Goal: Task Accomplishment & Management: Complete application form

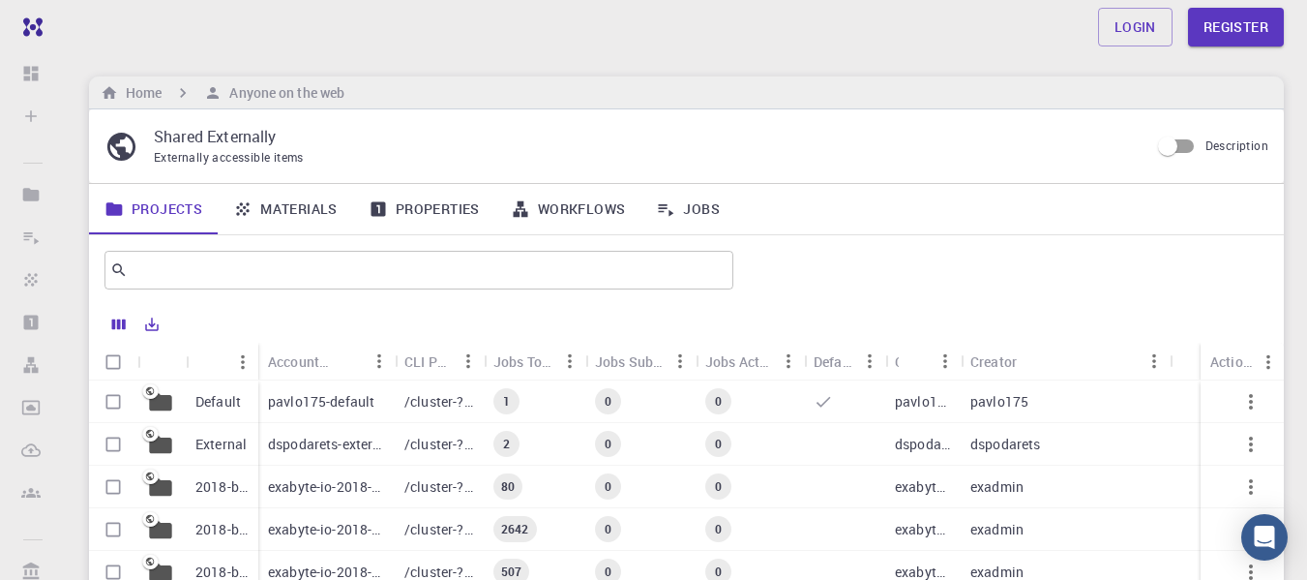
click at [1299, 109] on div "Login Register Home Anyone on the web Shared Externally Externally accessible i…" at bounding box center [686, 435] width 1241 height 870
click at [305, 214] on link "Materials" at bounding box center [285, 209] width 135 height 50
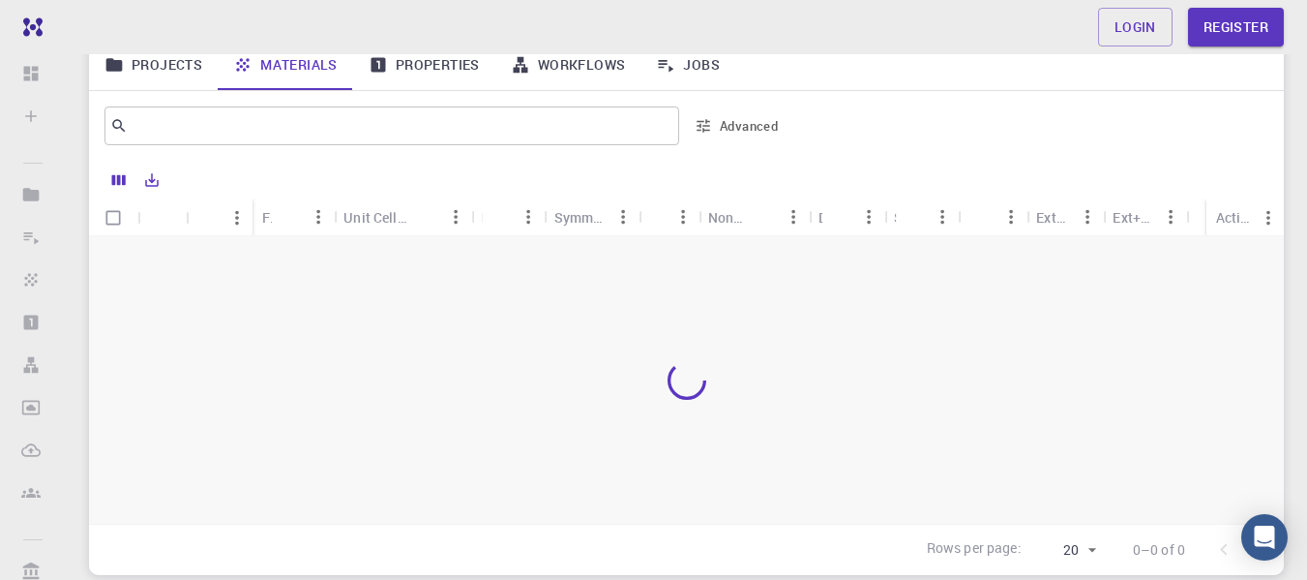
scroll to position [194, 0]
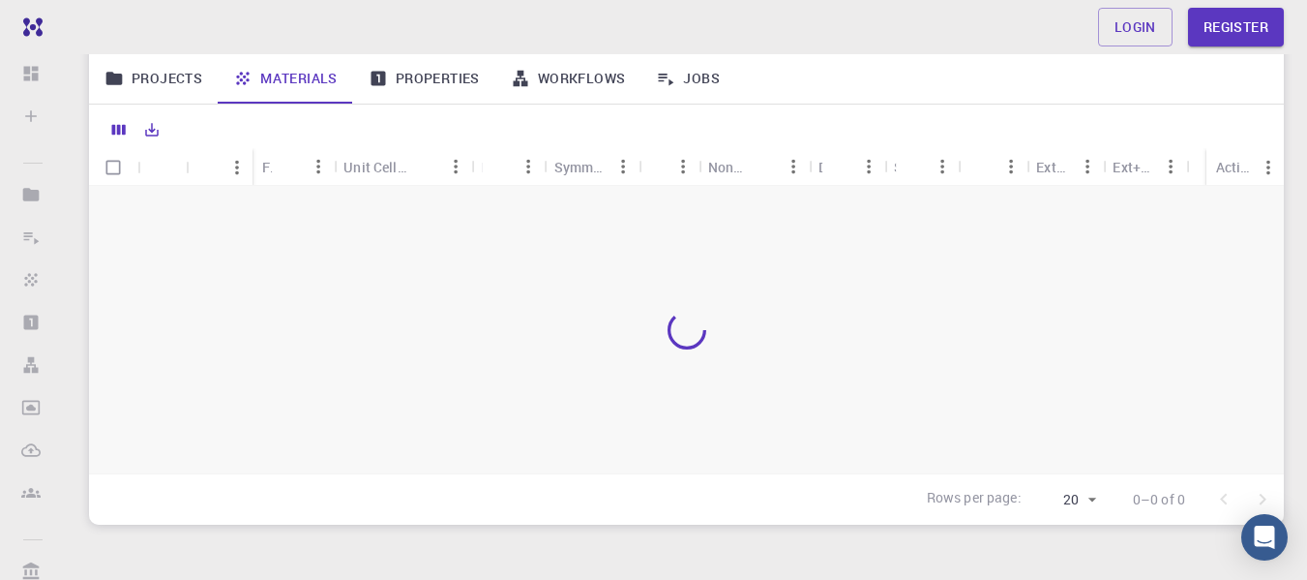
click at [420, 85] on link "Properties" at bounding box center [424, 78] width 142 height 50
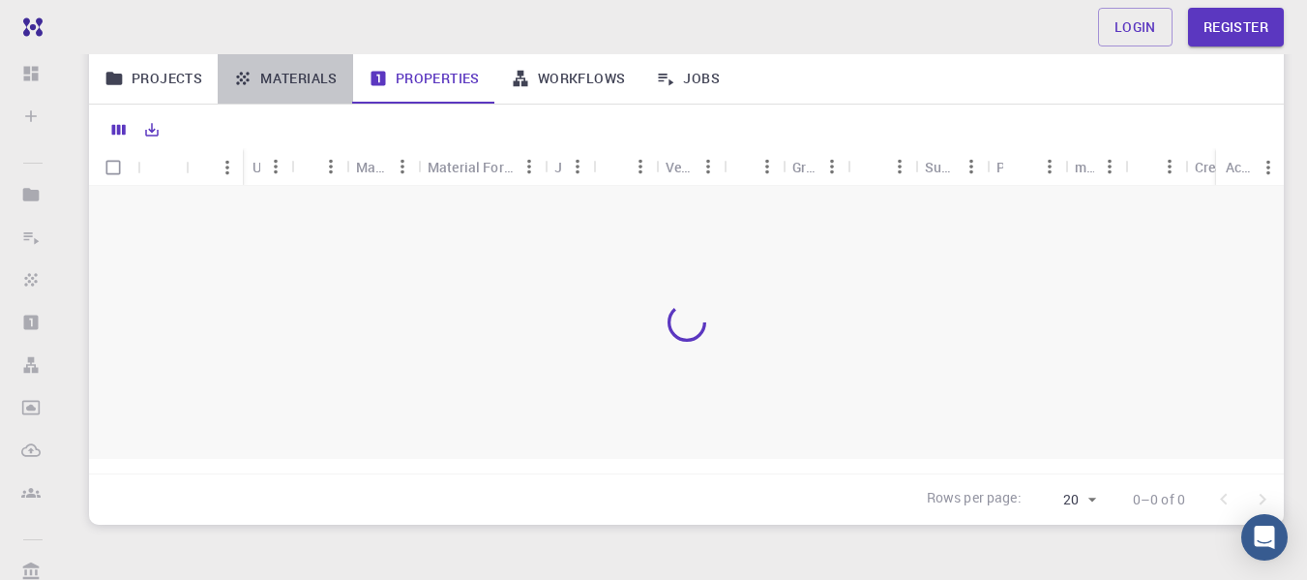
click at [295, 82] on link "Materials" at bounding box center [285, 78] width 135 height 50
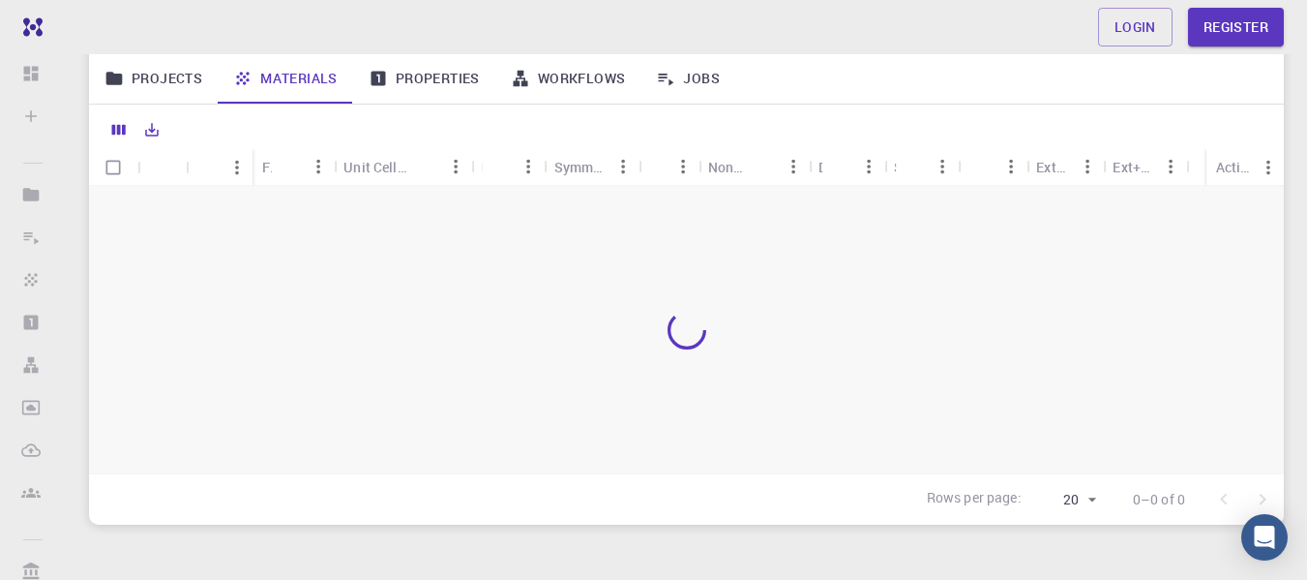
click at [552, 86] on link "Workflows" at bounding box center [568, 78] width 146 height 50
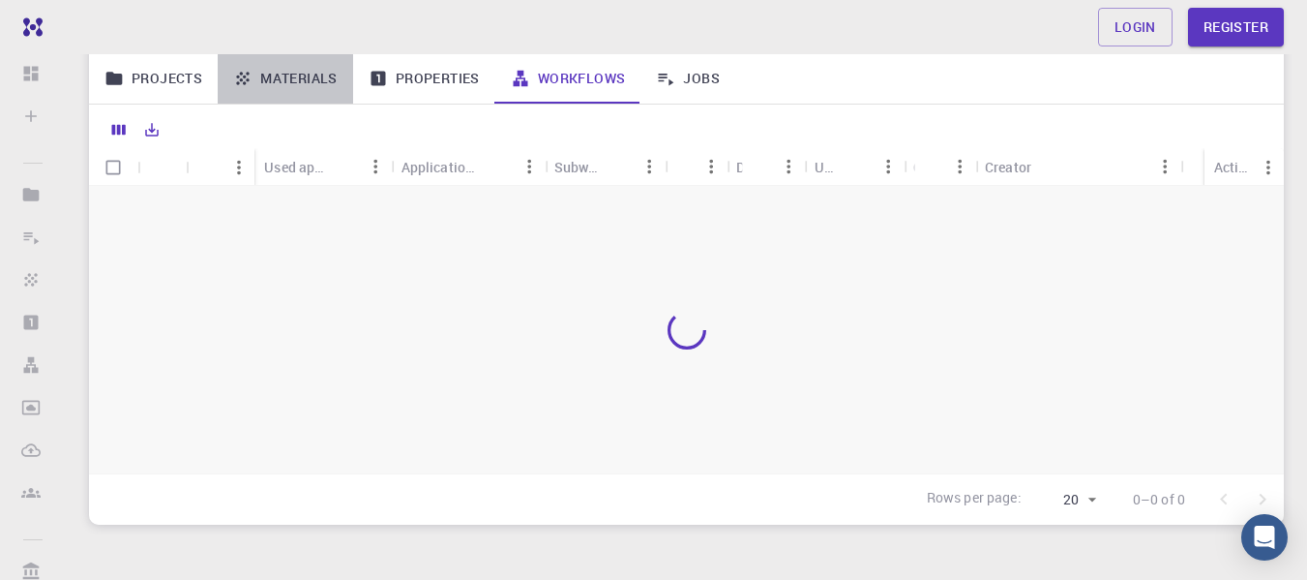
click at [284, 75] on link "Materials" at bounding box center [285, 78] width 135 height 50
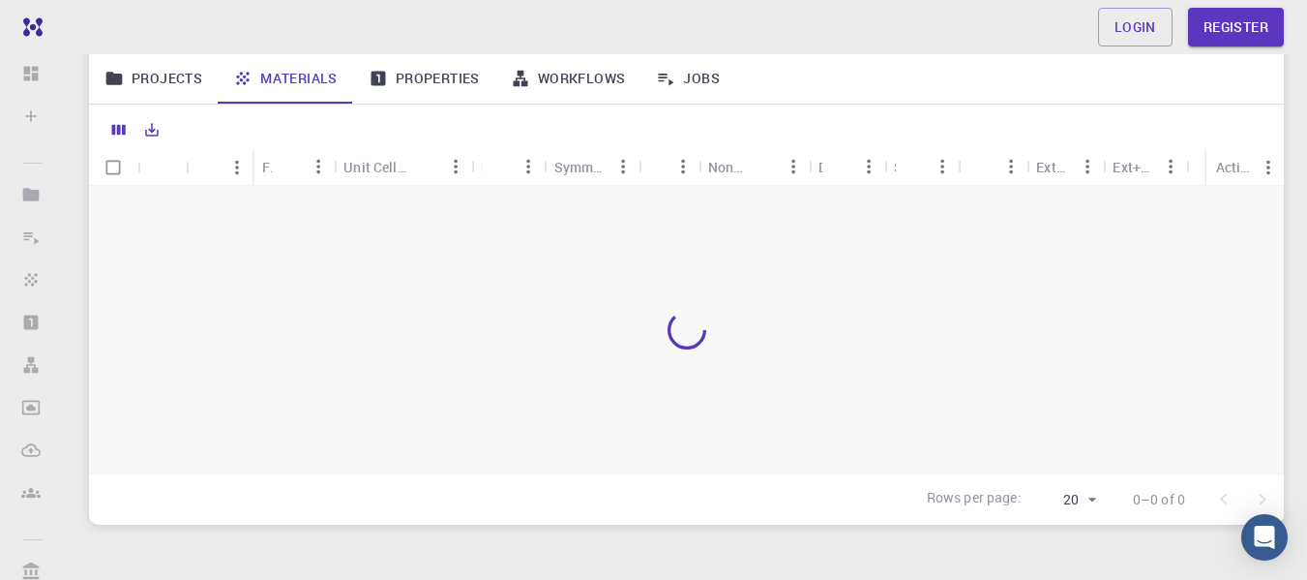
click at [854, 376] on div at bounding box center [686, 329] width 1195 height 287
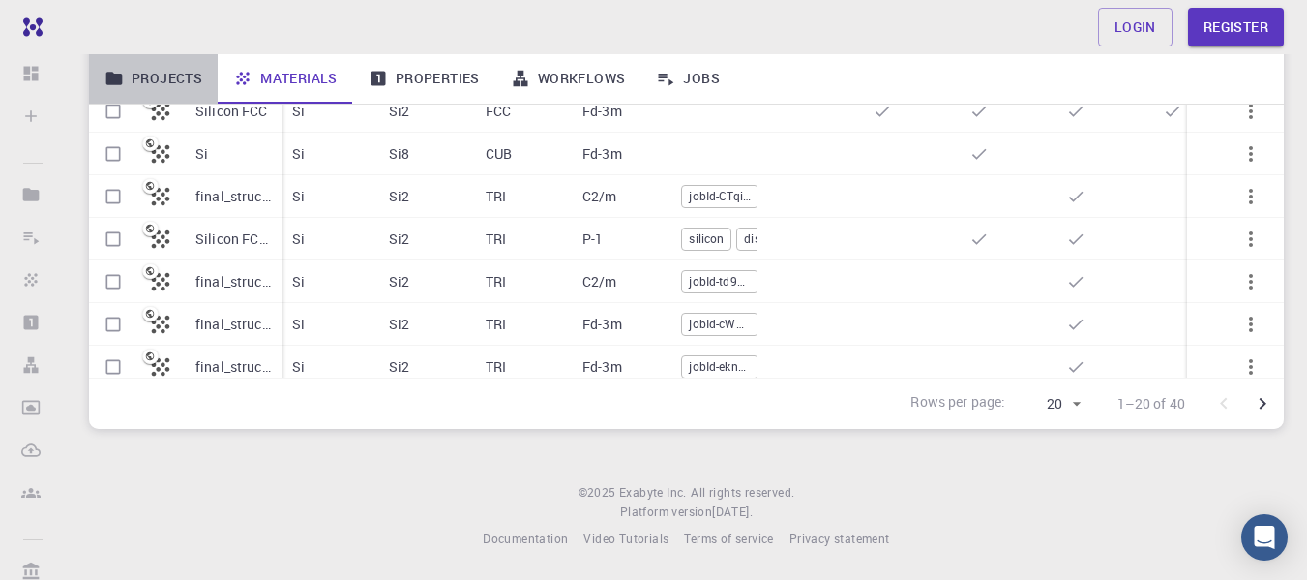
click at [139, 75] on link "Projects" at bounding box center [153, 78] width 129 height 50
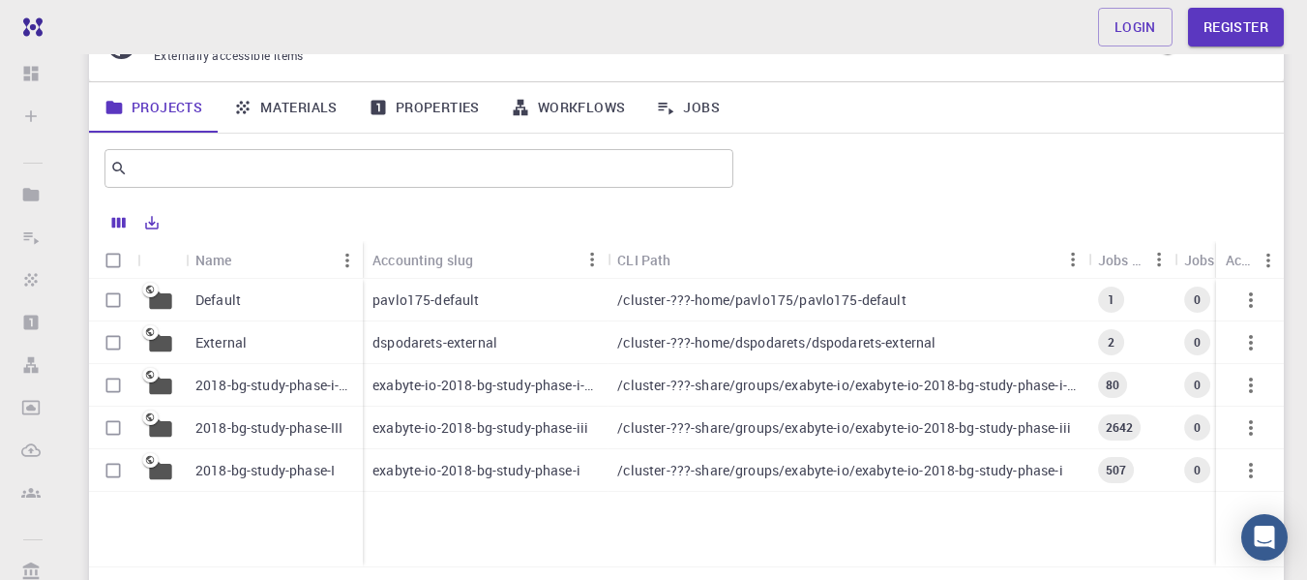
scroll to position [96, 0]
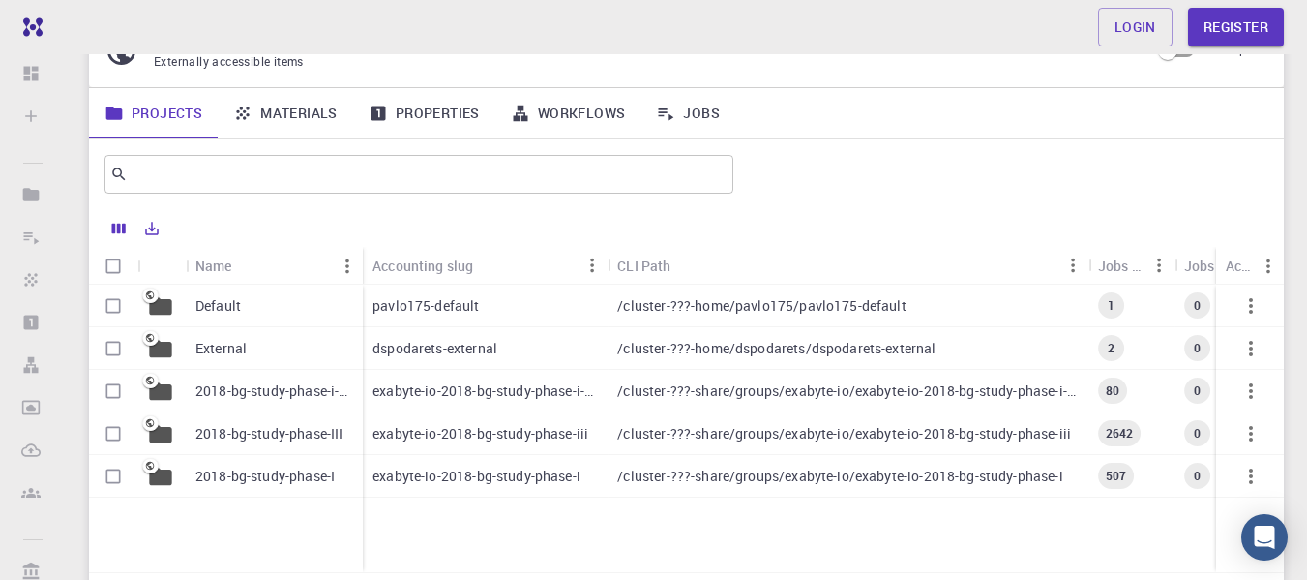
click at [1116, 300] on span "1" at bounding box center [1111, 305] width 22 height 16
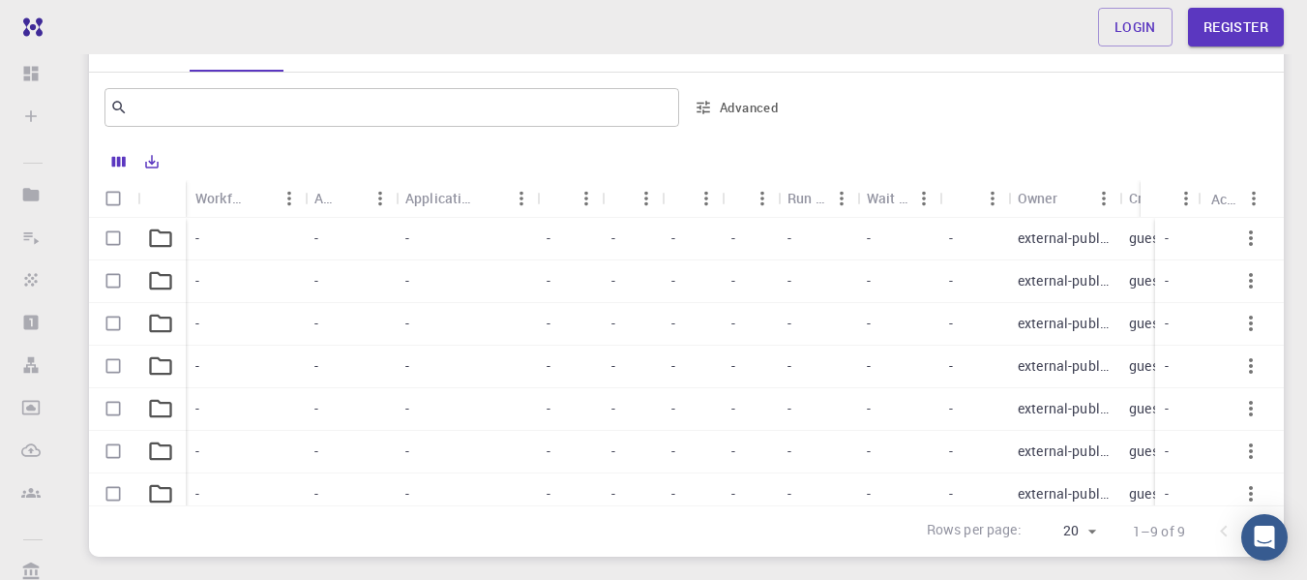
scroll to position [194, 0]
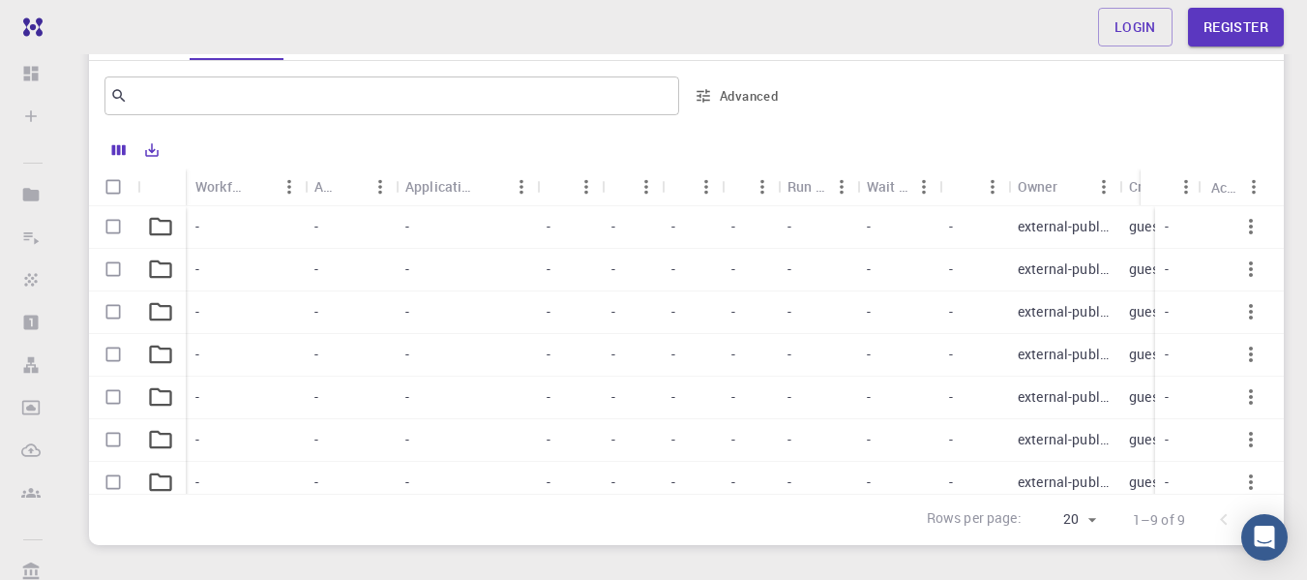
click at [162, 223] on icon at bounding box center [160, 226] width 27 height 27
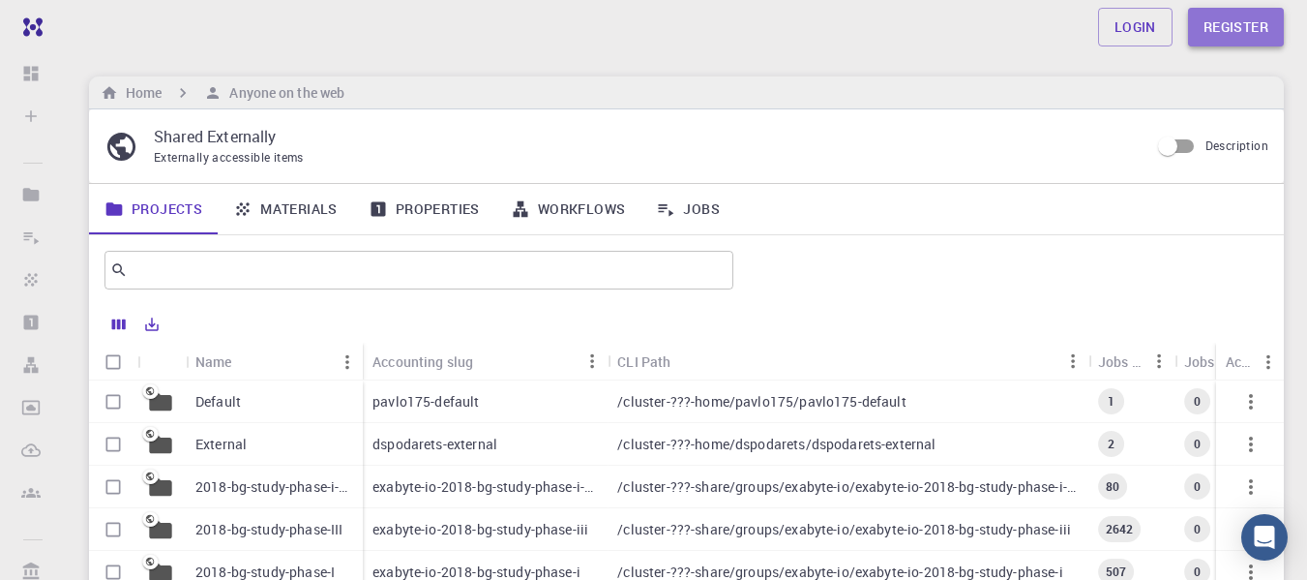
click at [1236, 31] on link "Register" at bounding box center [1236, 27] width 96 height 39
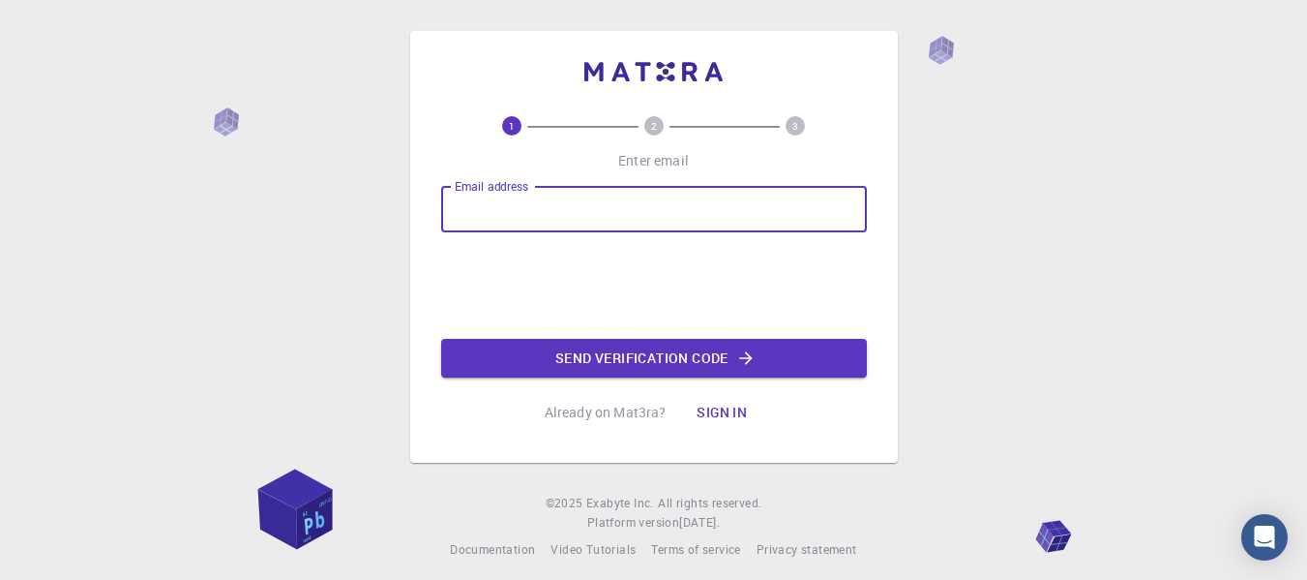
click at [712, 213] on input "Email address" at bounding box center [654, 209] width 426 height 46
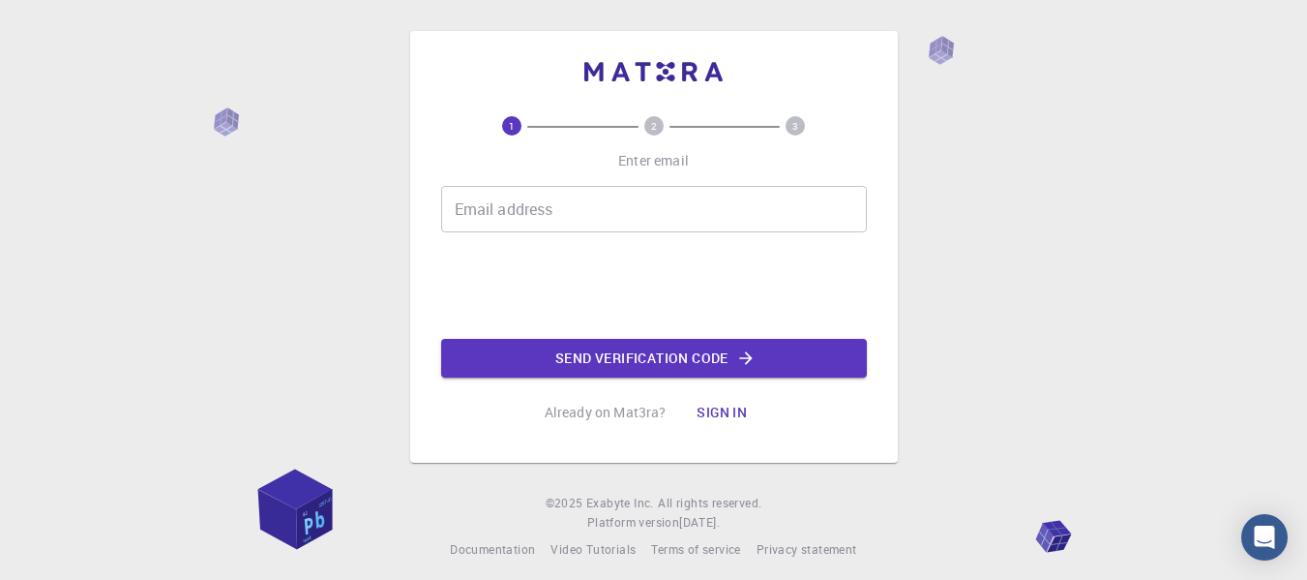
click at [912, 413] on div "1 2 3 Enter email Email address Email address Send verification code Already on…" at bounding box center [653, 295] width 1307 height 590
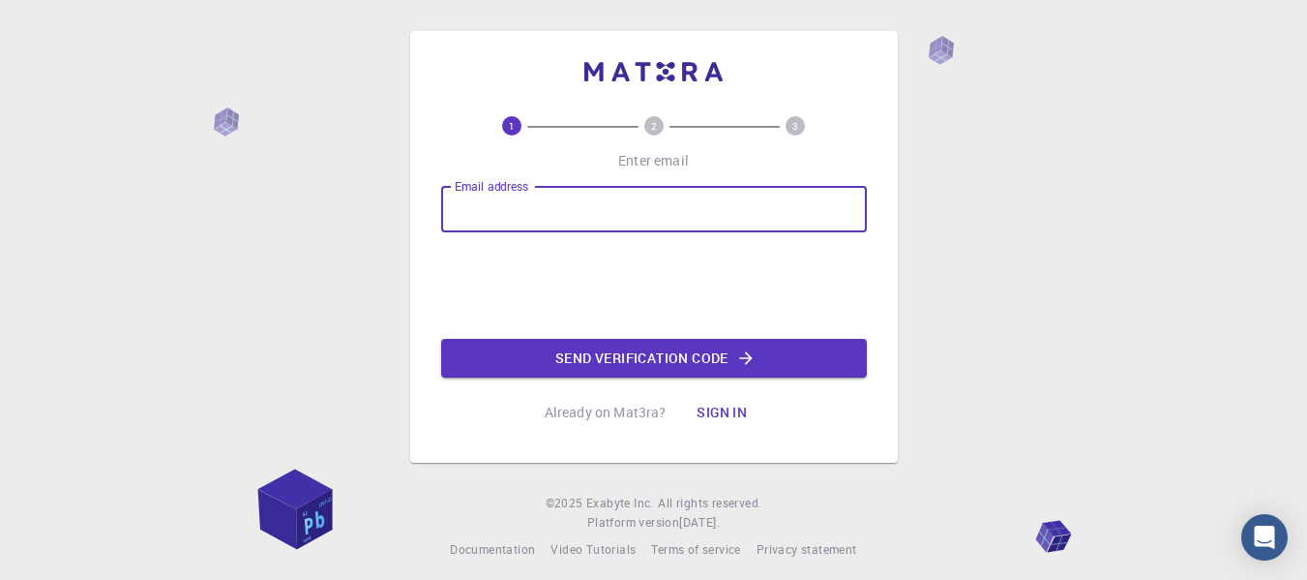
click at [628, 217] on input "Email address" at bounding box center [654, 209] width 426 height 46
click at [577, 210] on input "sansmishra13" at bounding box center [654, 209] width 426 height 46
type input "[EMAIL_ADDRESS][DOMAIN_NAME]"
click at [658, 354] on button "Send verification code" at bounding box center [654, 358] width 426 height 39
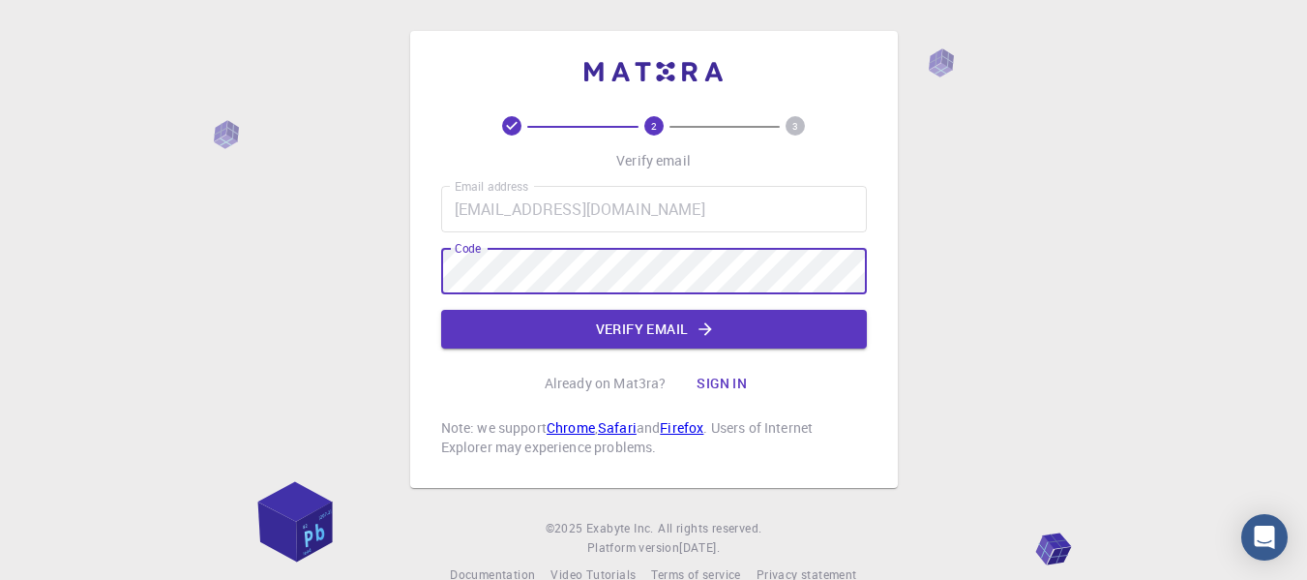
click at [279, 284] on div "2 3 Verify email Email address [EMAIL_ADDRESS][DOMAIN_NAME] Email address Code …" at bounding box center [653, 307] width 1307 height 615
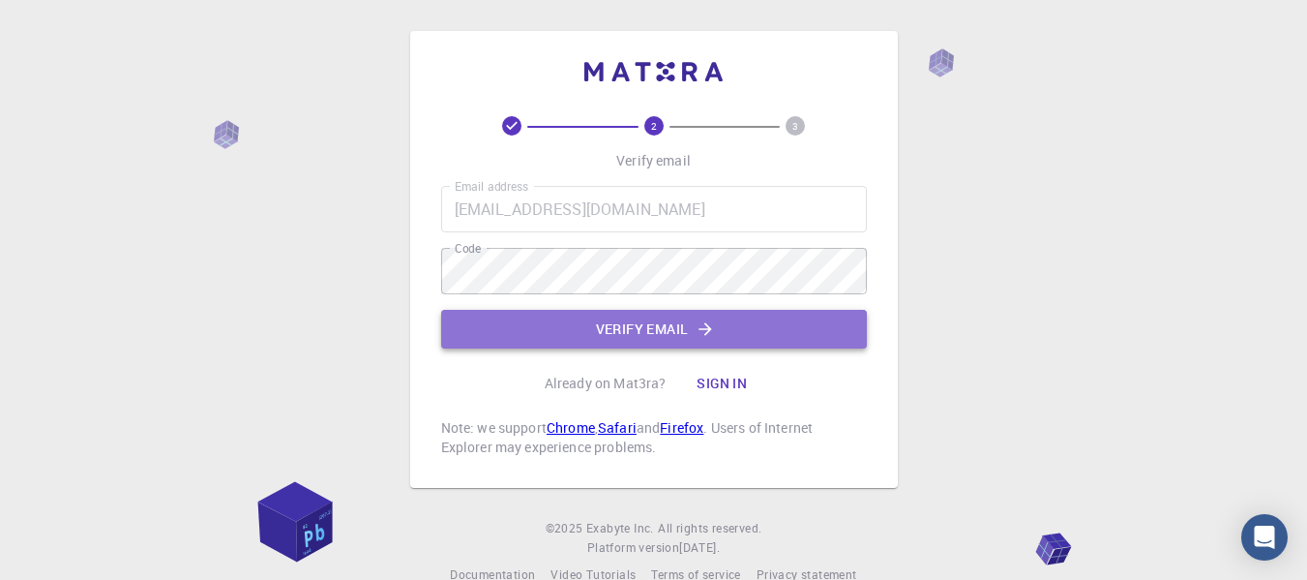
click at [480, 332] on button "Verify email" at bounding box center [654, 329] width 426 height 39
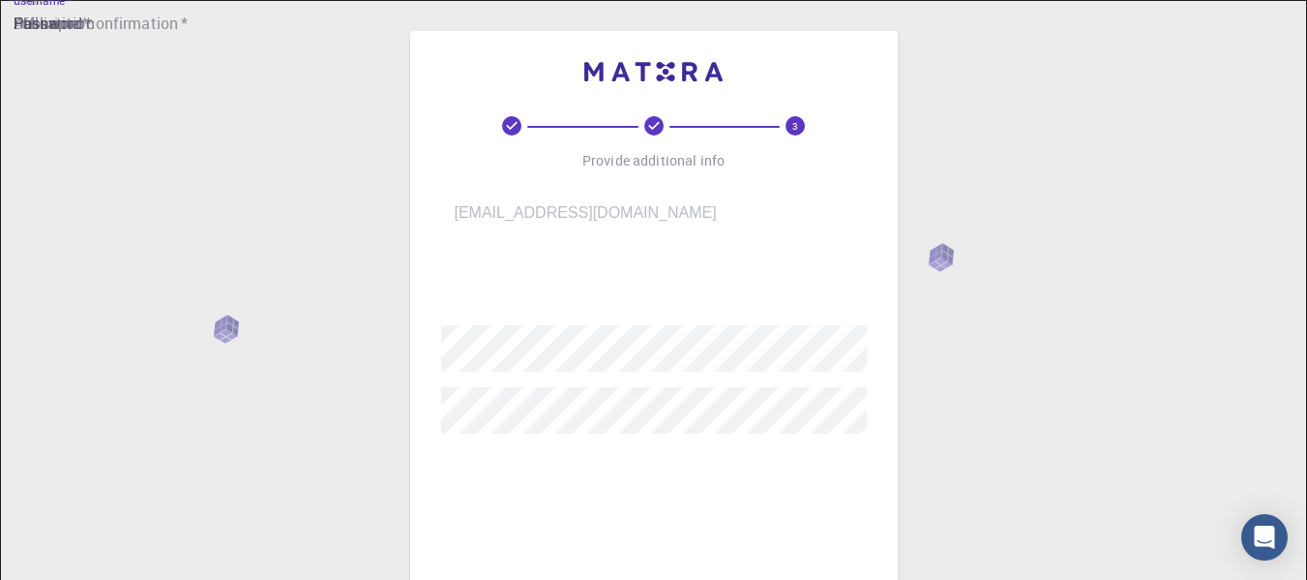
click at [649, 274] on input "username   *" at bounding box center [667, 282] width 453 height 54
type input "g"
type input "gopal13"
click at [1048, 432] on div "3 Provide additional info Email   * [EMAIL_ADDRESS][DOMAIN_NAME] Email   * user…" at bounding box center [653, 502] width 1307 height 1005
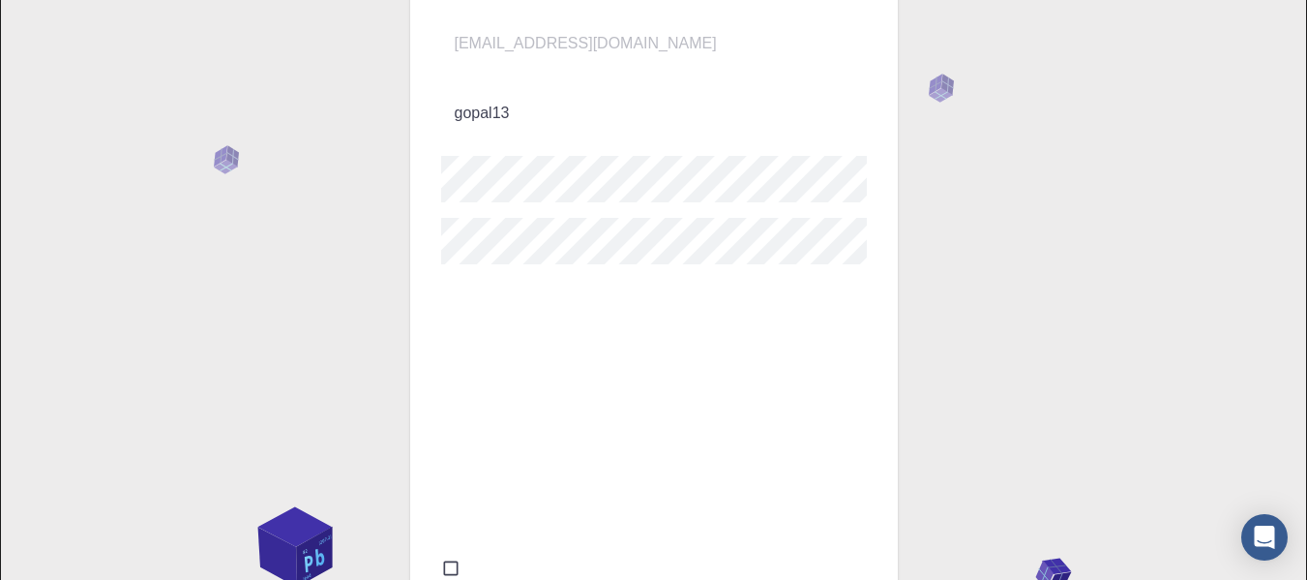
scroll to position [194, 0]
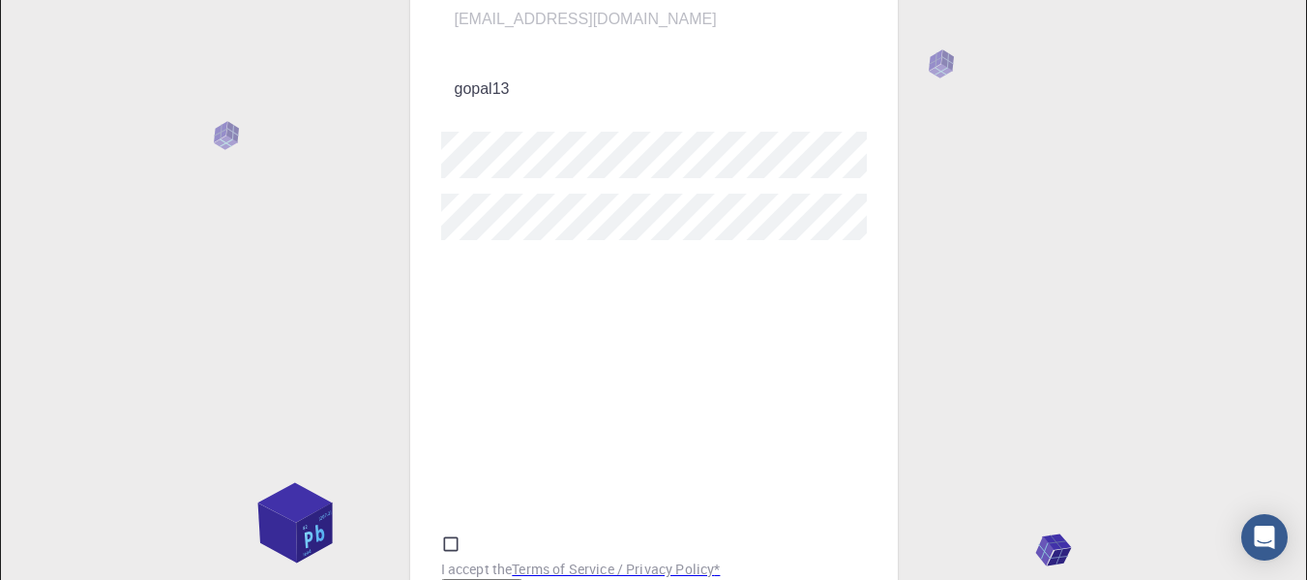
click at [706, 279] on input "Fullname   *" at bounding box center [667, 282] width 453 height 54
type input "[PERSON_NAME]"
type input "[GEOGRAPHIC_DATA]"
click at [612, 395] on input "Phone" at bounding box center [667, 422] width 453 height 54
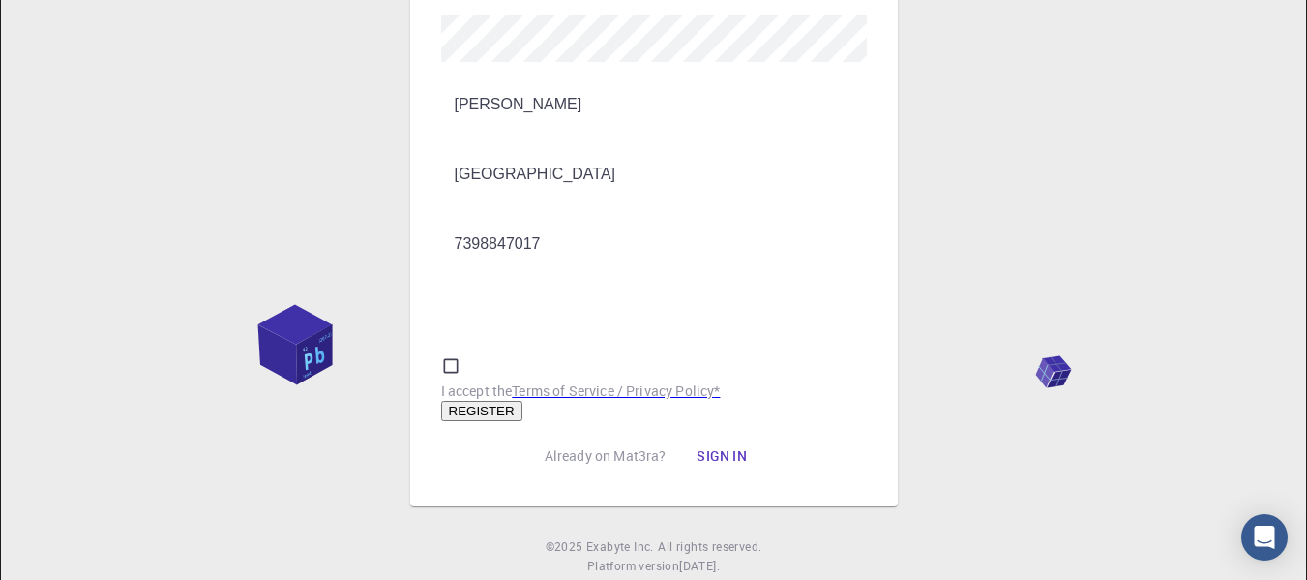
scroll to position [387, 0]
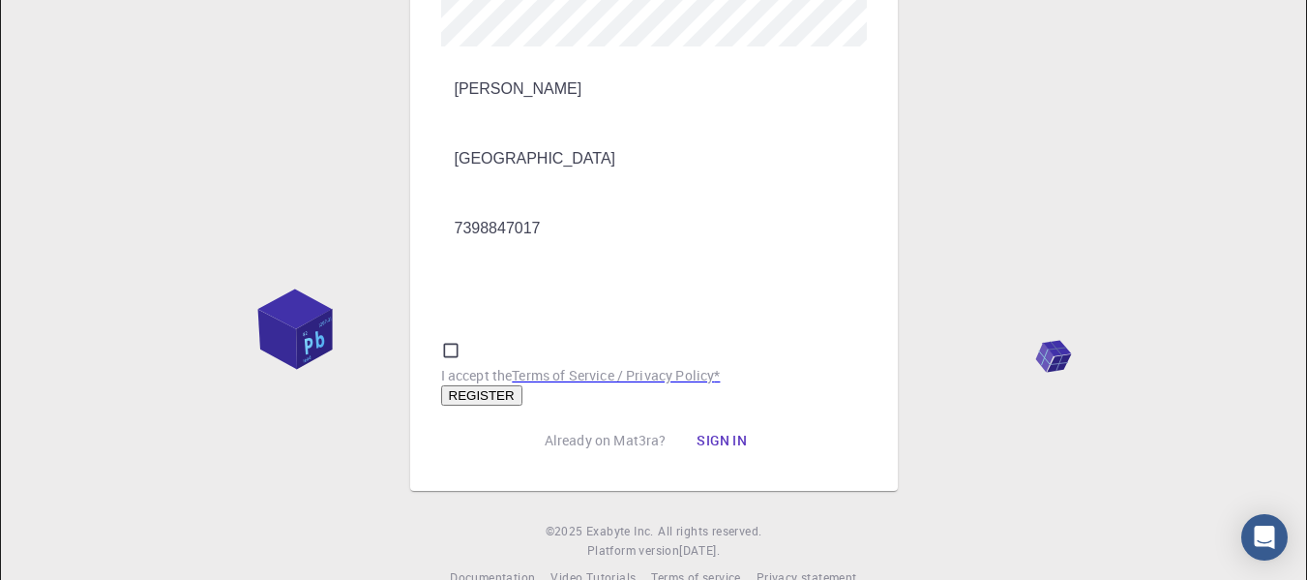
type input "7398847017"
click at [505, 314] on input "I accept the Terms of Service / Privacy Policy *" at bounding box center [653, 115] width 1307 height 1005
checkbox input "true"
click at [523, 385] on button "REGISTER" at bounding box center [481, 395] width 81 height 20
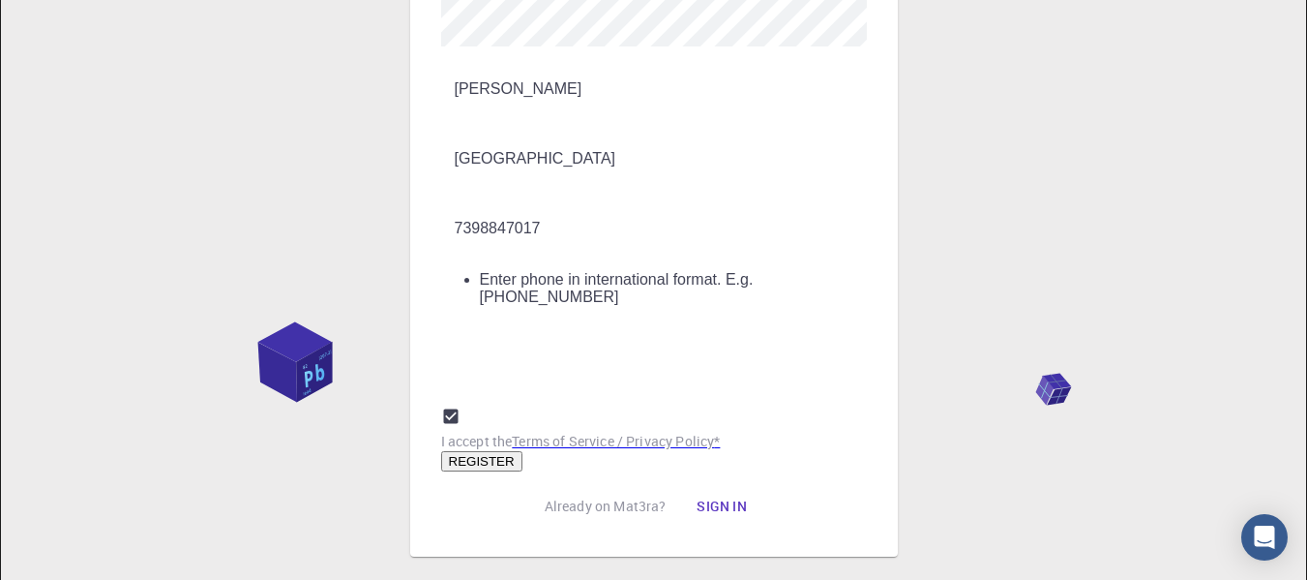
click at [460, 201] on input "7398847017" at bounding box center [667, 228] width 453 height 54
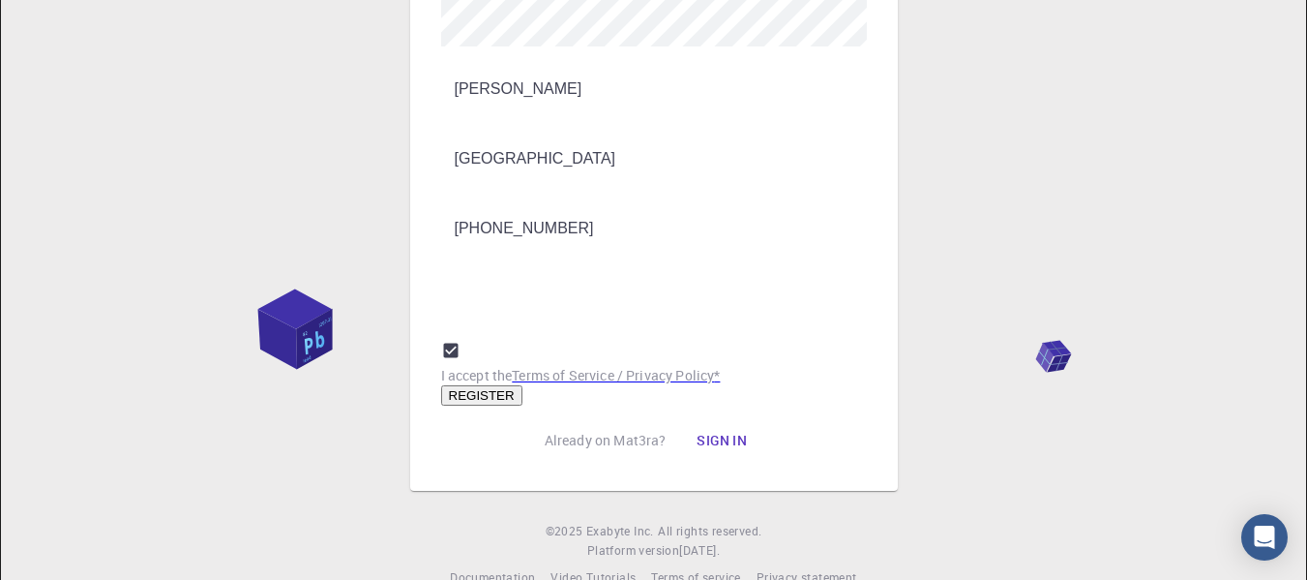
type input "[PHONE_NUMBER]"
click at [523, 385] on button "REGISTER" at bounding box center [481, 395] width 81 height 20
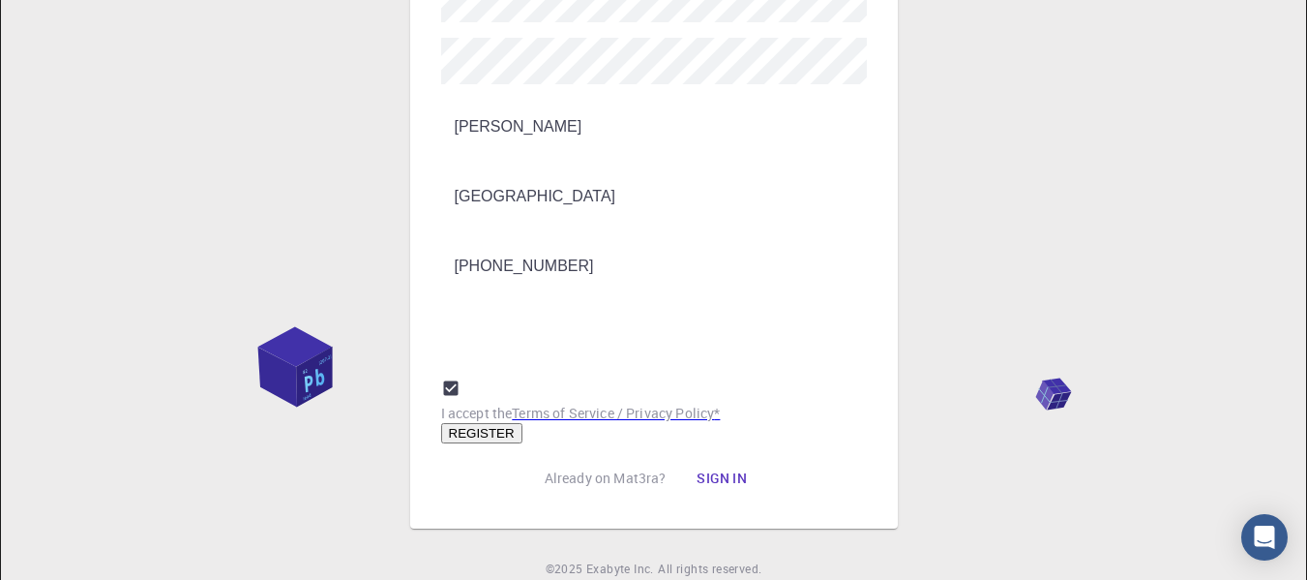
scroll to position [405, 0]
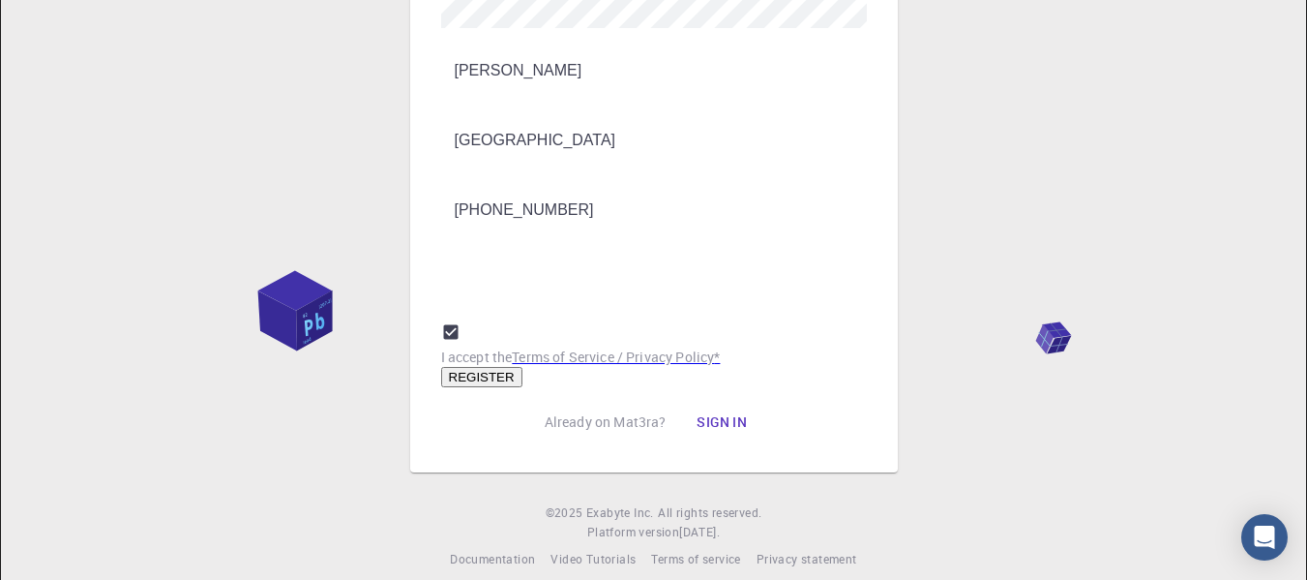
click at [523, 367] on button "REGISTER" at bounding box center [481, 377] width 81 height 20
